Goal: Task Accomplishment & Management: Manage account settings

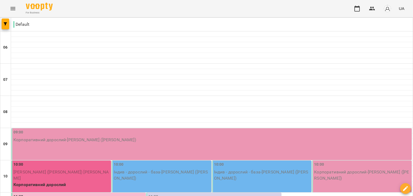
scroll to position [135, 0]
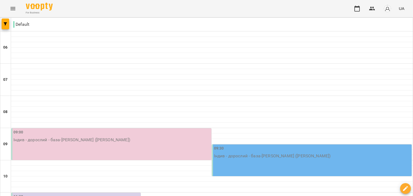
scroll to position [350, 0]
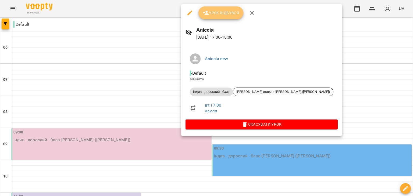
click at [222, 13] on span "Урок відбувся" at bounding box center [221, 13] width 37 height 6
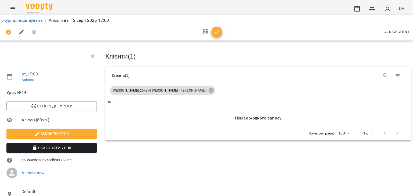
click at [215, 30] on icon "button" at bounding box center [217, 32] width 6 height 6
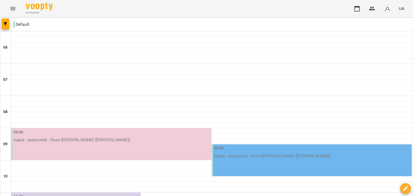
scroll to position [296, 0]
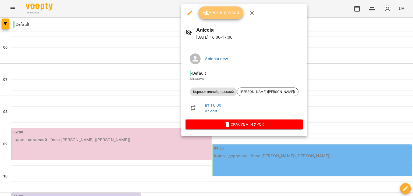
click at [218, 9] on button "Урок відбувся" at bounding box center [221, 12] width 45 height 13
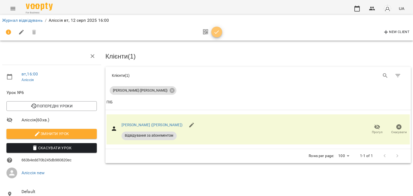
click at [216, 35] on icon "button" at bounding box center [217, 32] width 6 height 6
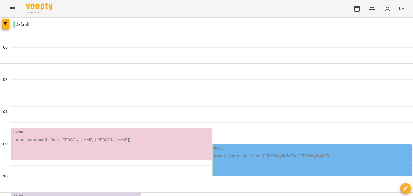
scroll to position [309, 0]
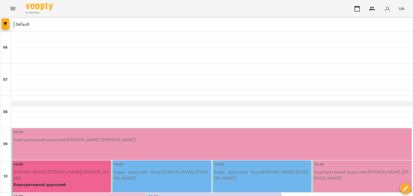
scroll to position [363, 0]
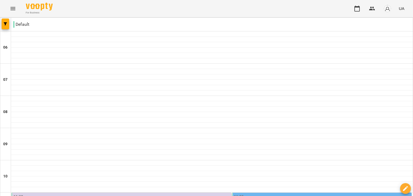
scroll to position [294, 0]
